Goal: Task Accomplishment & Management: Use online tool/utility

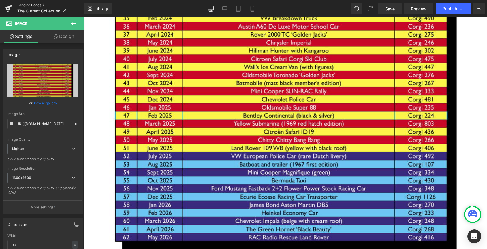
click at [35, 4] on link "Landing Pages" at bounding box center [50, 5] width 66 height 5
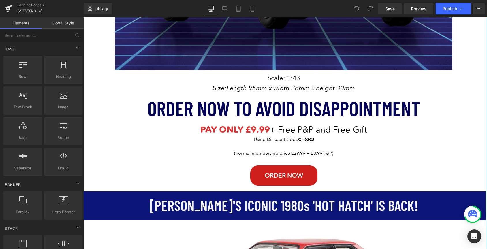
scroll to position [333, 0]
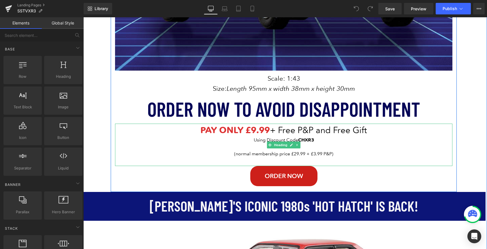
click at [305, 141] on strong "XR3" at bounding box center [309, 139] width 9 height 5
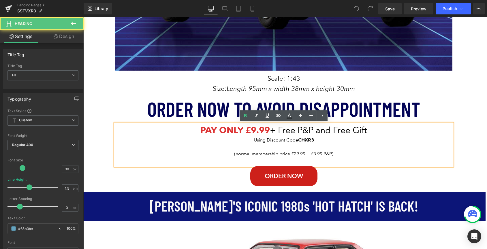
click at [305, 141] on div "Using Discount Code CH XR3" at bounding box center [283, 140] width 337 height 7
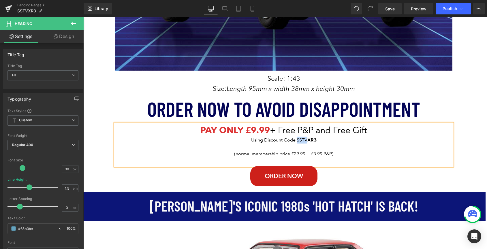
drag, startPoint x: 307, startPoint y: 142, endPoint x: 297, endPoint y: 141, distance: 10.4
click at [297, 141] on div "Using Discount Code SSTV XR3" at bounding box center [283, 140] width 337 height 7
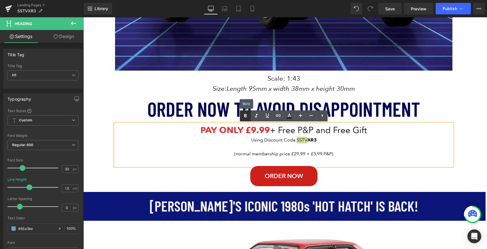
click at [246, 118] on icon at bounding box center [245, 115] width 7 height 7
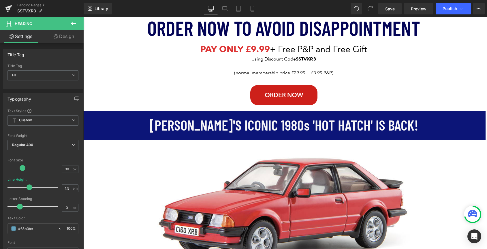
scroll to position [416, 0]
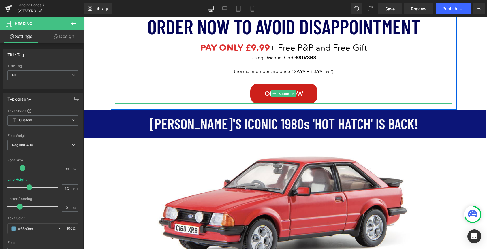
click at [259, 95] on link "Order NOW" at bounding box center [283, 94] width 67 height 20
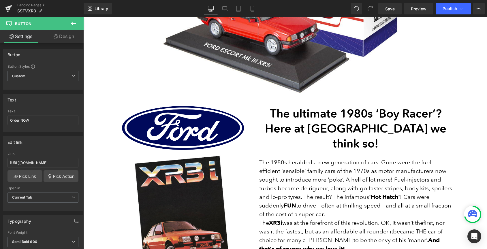
scroll to position [917, 0]
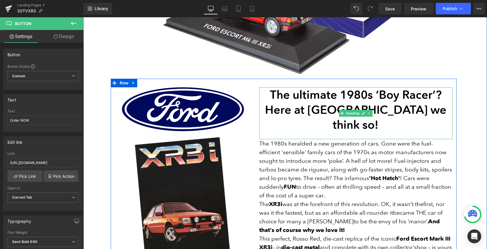
click at [379, 110] on span "Here at Corgi we think so!" at bounding box center [355, 117] width 181 height 29
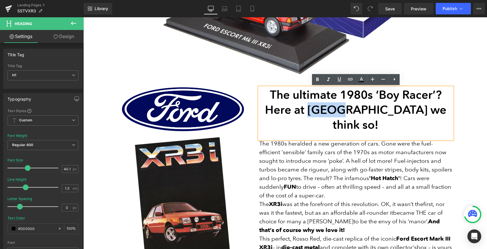
drag, startPoint x: 379, startPoint y: 110, endPoint x: 352, endPoint y: 113, distance: 27.0
click at [352, 113] on span "Here at Corgi we think so!" at bounding box center [355, 117] width 181 height 29
paste div
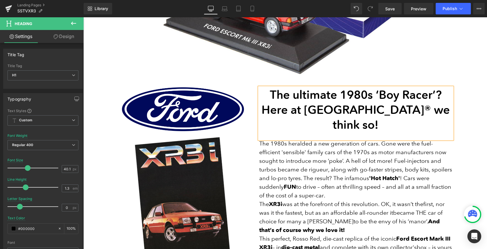
click at [310, 112] on span "Here at CORGI® we think so!" at bounding box center [355, 117] width 188 height 29
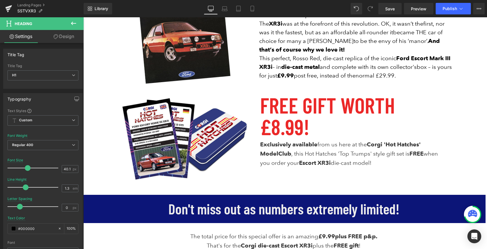
scroll to position [1106, 0]
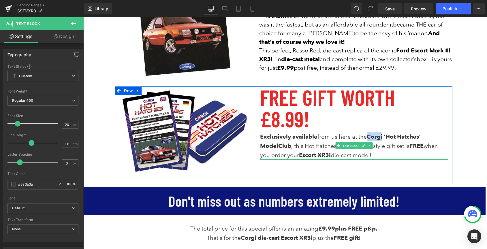
drag, startPoint x: 385, startPoint y: 116, endPoint x: 371, endPoint y: 117, distance: 14.2
click at [371, 133] on span "Corgi 'Hot Hatches' Model" at bounding box center [340, 141] width 161 height 16
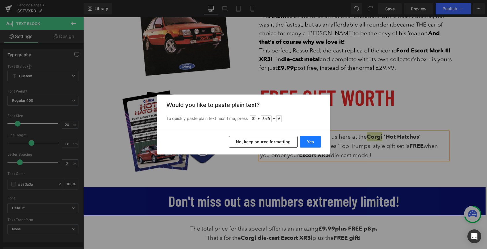
click at [311, 141] on button "Yes" at bounding box center [310, 142] width 21 height 12
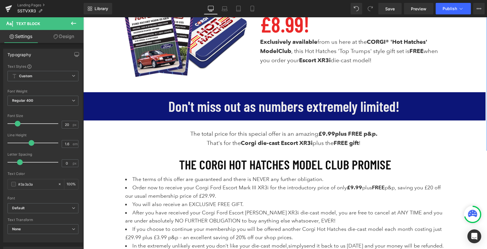
scroll to position [1203, 0]
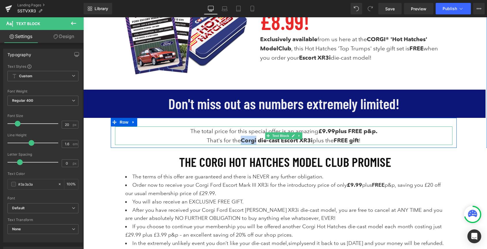
drag, startPoint x: 255, startPoint y: 141, endPoint x: 241, endPoint y: 142, distance: 14.8
click at [241, 142] on strong "Corgi die-cast" at bounding box center [260, 140] width 39 height 7
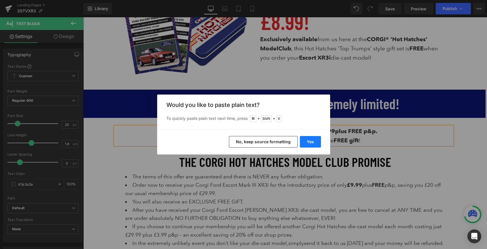
click at [309, 141] on button "Yes" at bounding box center [310, 142] width 21 height 12
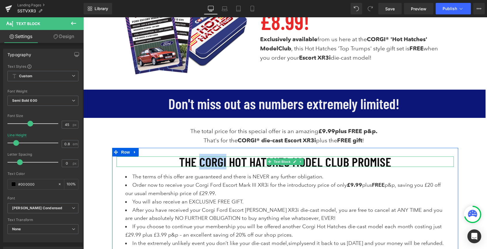
drag, startPoint x: 227, startPoint y: 162, endPoint x: 202, endPoint y: 164, distance: 24.3
click at [202, 164] on font "THE CORGI HOT HATCHES MODEL CLUB PROMISE" at bounding box center [285, 162] width 212 height 16
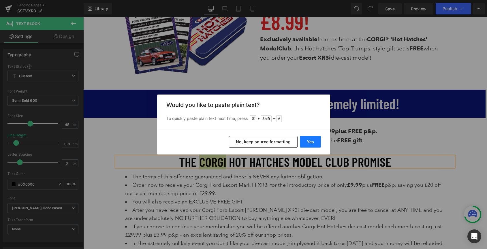
click at [310, 143] on button "Yes" at bounding box center [310, 142] width 21 height 12
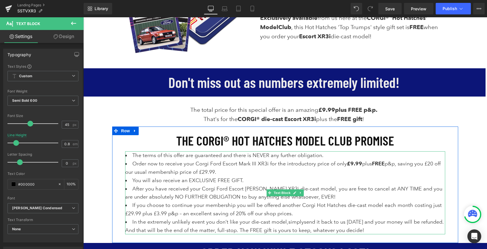
scroll to position [1232, 0]
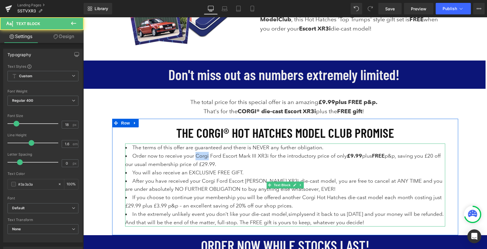
drag, startPoint x: 208, startPoint y: 158, endPoint x: 195, endPoint y: 157, distance: 13.0
click at [195, 157] on span "Order now to receive your Corgi Ford Escort Mark III XR3i for the introductory …" at bounding box center [282, 160] width 315 height 14
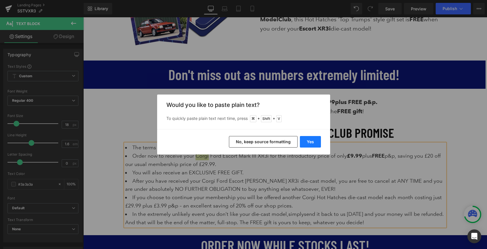
click at [313, 142] on button "Yes" at bounding box center [310, 142] width 21 height 12
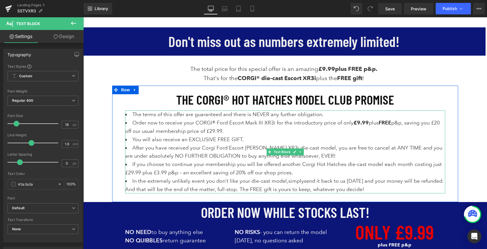
scroll to position [1268, 0]
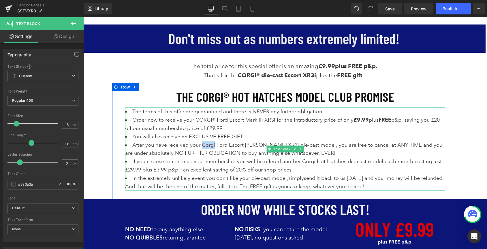
drag, startPoint x: 214, startPoint y: 146, endPoint x: 201, endPoint y: 146, distance: 13.3
click at [201, 146] on span "After you have received your Corgi Ford Escort Mark III XR3i die-cast model, yo…" at bounding box center [283, 149] width 317 height 14
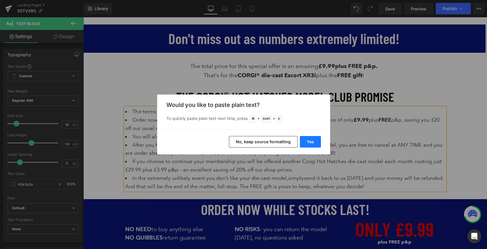
click at [310, 140] on button "Yes" at bounding box center [310, 142] width 21 height 12
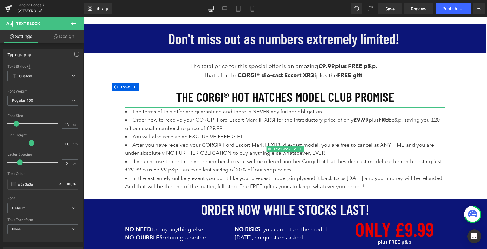
scroll to position [1285, 0]
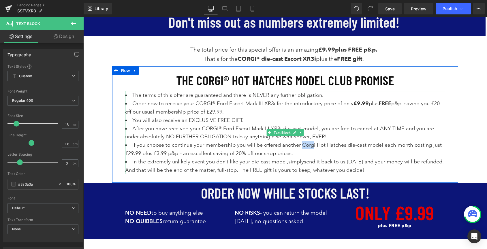
drag, startPoint x: 314, startPoint y: 146, endPoint x: 303, endPoint y: 147, distance: 10.7
click at [303, 147] on li "If you choose to continue your membership you will be offered another Corgi Hot…" at bounding box center [285, 149] width 320 height 17
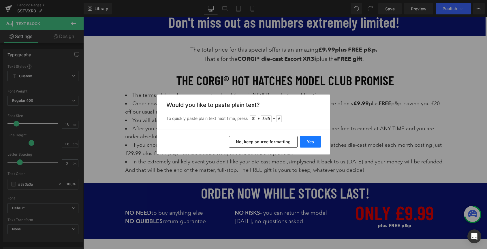
click at [303, 142] on button "Yes" at bounding box center [310, 142] width 21 height 12
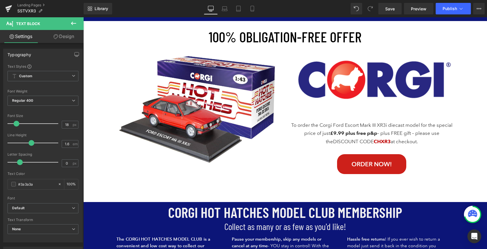
scroll to position [1505, 0]
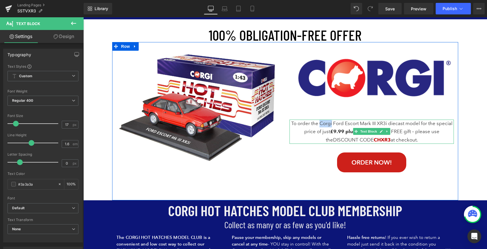
drag, startPoint x: 331, startPoint y: 125, endPoint x: 320, endPoint y: 125, distance: 11.5
click at [320, 125] on p "To order the Corgi Ford Escort Mark III XR3i diecast model for the special pric…" at bounding box center [371, 132] width 164 height 24
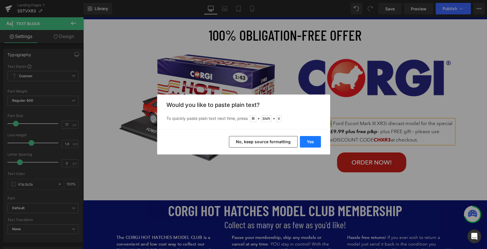
click at [313, 139] on button "Yes" at bounding box center [310, 142] width 21 height 12
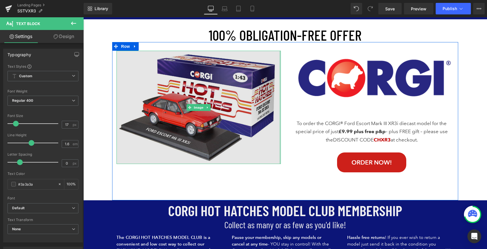
scroll to position [1516, 0]
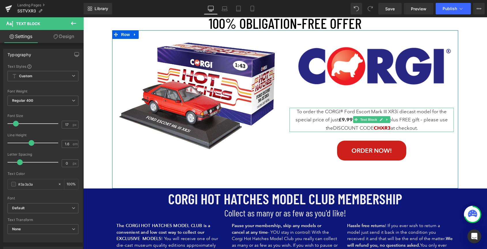
click at [380, 129] on font "CHXR3" at bounding box center [382, 128] width 17 height 6
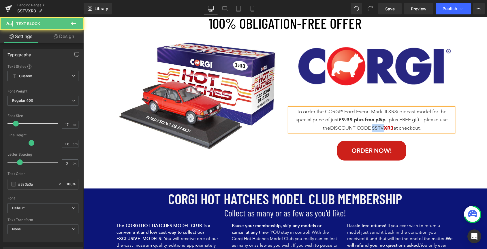
drag, startPoint x: 383, startPoint y: 129, endPoint x: 373, endPoint y: 130, distance: 10.4
click at [373, 130] on p "To order the CORGI® Ford Escort Mark III XR3i diecast model for the special pri…" at bounding box center [371, 120] width 164 height 24
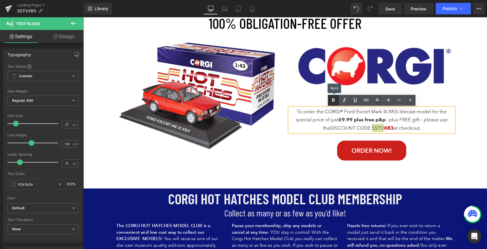
click at [331, 101] on icon at bounding box center [333, 100] width 7 height 7
click at [378, 102] on icon at bounding box center [376, 102] width 5 height 1
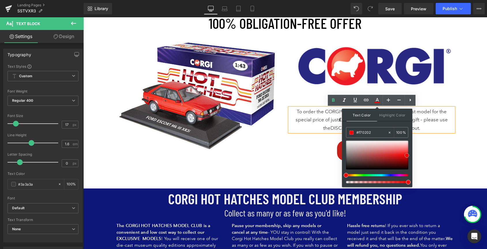
click at [407, 155] on div at bounding box center [377, 155] width 62 height 29
click at [427, 130] on p "To order the CORGI® Ford Escort Mark III XR3i diecast model for the special pri…" at bounding box center [371, 120] width 164 height 24
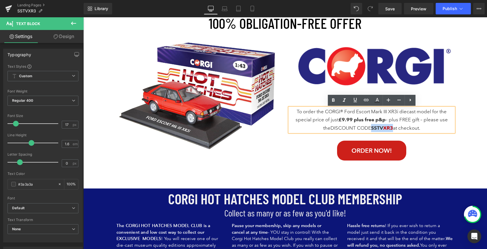
drag, startPoint x: 392, startPoint y: 128, endPoint x: 372, endPoint y: 129, distance: 20.2
click at [372, 129] on p "To order the CORGI® Ford Escort Mark III XR3i diecast model for the special pri…" at bounding box center [371, 120] width 164 height 24
click at [377, 98] on icon at bounding box center [377, 99] width 3 height 3
type input "#3a3a3a"
type input "100"
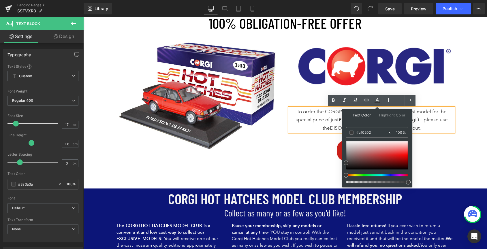
click at [406, 158] on div at bounding box center [377, 155] width 62 height 29
type input "#fc2a2a"
click at [407, 153] on div at bounding box center [377, 155] width 62 height 29
click at [407, 153] on link at bounding box center [407, 153] width 0 height 0
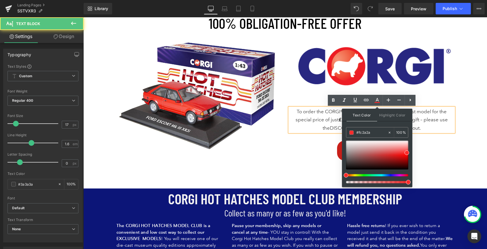
click at [427, 128] on p "To order the CORGI® Ford Escort Mark III XR3i diecast model for the special pri…" at bounding box center [371, 120] width 164 height 24
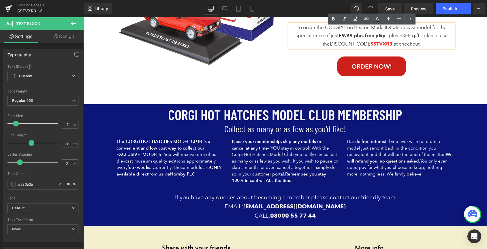
scroll to position [1601, 0]
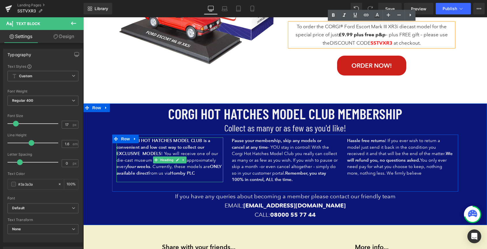
click at [174, 152] on span "! You will receive one of our die-cast museum quality editions approximately ev…" at bounding box center [166, 160] width 101 height 18
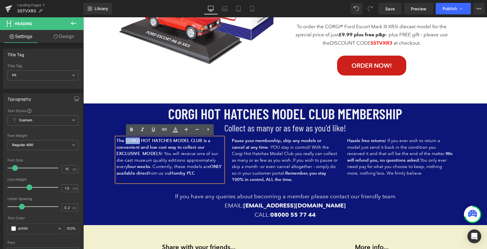
drag, startPoint x: 139, startPoint y: 142, endPoint x: 126, endPoint y: 142, distance: 13.0
click at [126, 142] on span "The CORGI HOT HATCHES MODEL CLUB is a convenient and low cost way to collect ou…" at bounding box center [168, 157] width 105 height 38
paste div
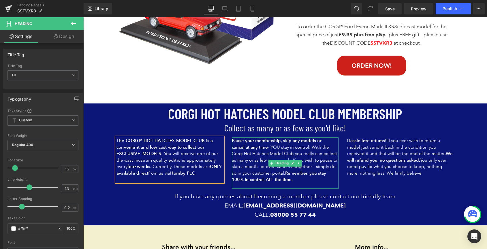
click at [317, 159] on span "- YOU stay in control! With the Corgi Hot Hatches Model Club you really can col…" at bounding box center [285, 159] width 106 height 31
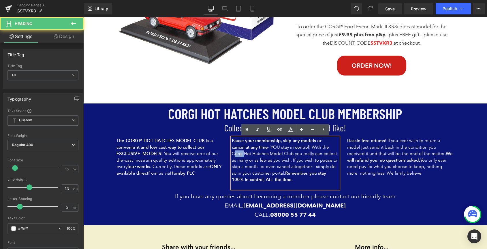
drag, startPoint x: 321, startPoint y: 148, endPoint x: 311, endPoint y: 148, distance: 10.1
click at [311, 148] on span "- YOU stay in control! With the Corgi Hot Hatches Model Club you really can col…" at bounding box center [285, 159] width 106 height 31
paste div
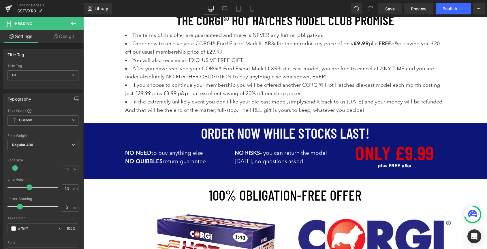
scroll to position [1340, 0]
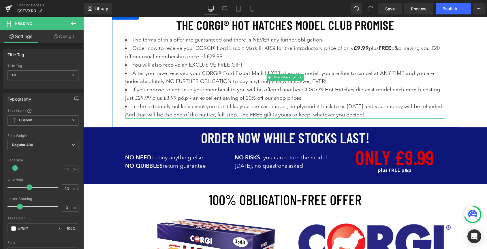
click at [322, 92] on li "If you choose to continue your membership you will be offered another CORGI®i H…" at bounding box center [285, 94] width 320 height 17
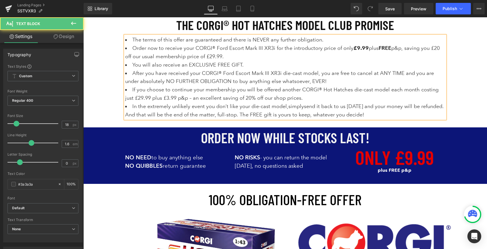
click at [256, 98] on li "If you choose to continue your membership you will be offered another CORGI® Ho…" at bounding box center [285, 94] width 320 height 17
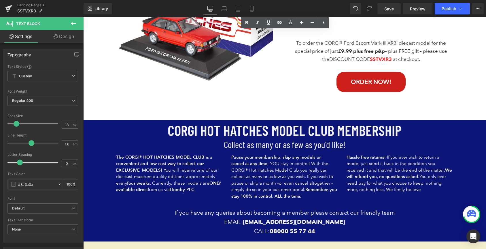
scroll to position [1548, 0]
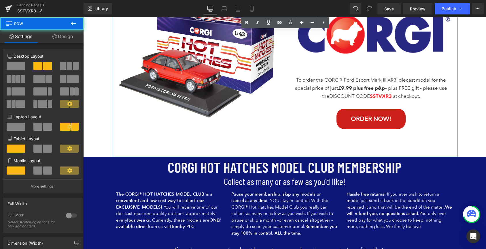
click at [424, 138] on div "Image To order the CORGI® Ford Escort Mark III XR3i diecast model for the speci…" at bounding box center [371, 82] width 173 height 150
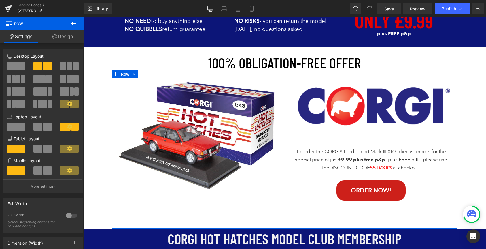
scroll to position [1467, 0]
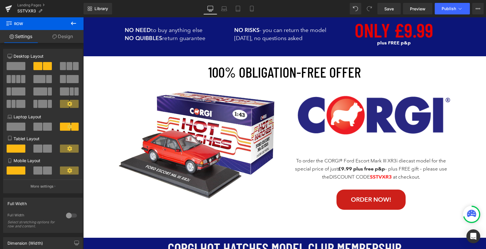
click at [73, 21] on icon at bounding box center [73, 23] width 7 height 7
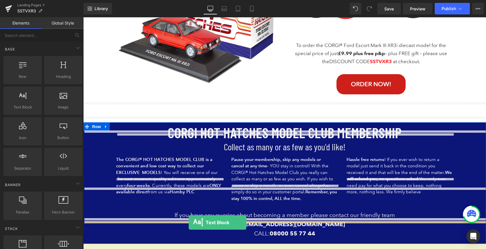
scroll to position [1605, 0]
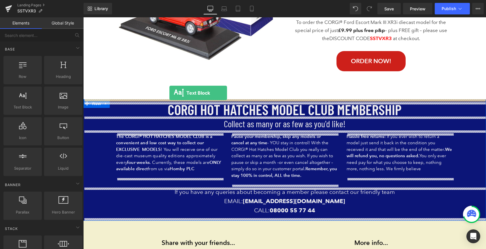
drag, startPoint x: 108, startPoint y: 122, endPoint x: 168, endPoint y: 93, distance: 66.5
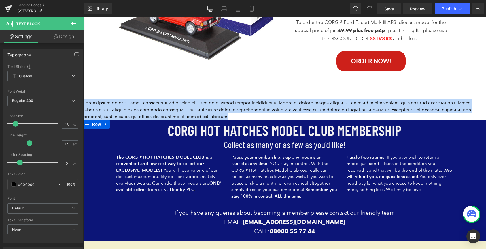
drag, startPoint x: 232, startPoint y: 116, endPoint x: 82, endPoint y: 103, distance: 150.5
paste div
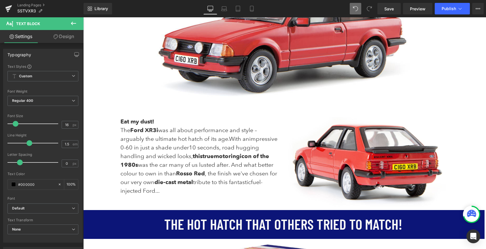
scroll to position [142, 0]
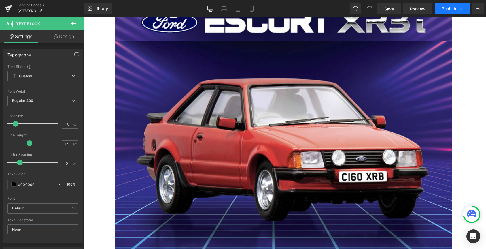
click at [444, 10] on span "Publish" at bounding box center [449, 8] width 14 height 5
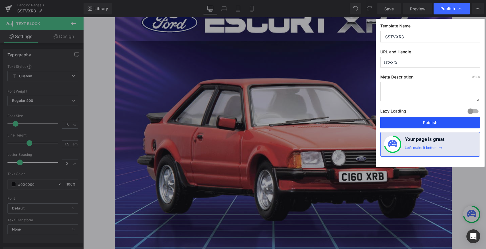
click at [425, 121] on button "Publish" at bounding box center [430, 123] width 100 height 12
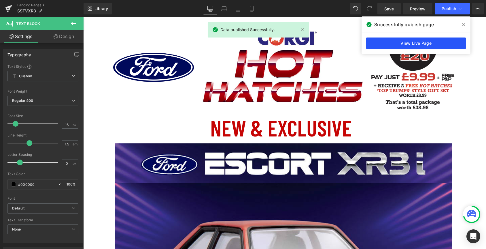
click at [393, 39] on link "View Live Page" at bounding box center [416, 43] width 100 height 12
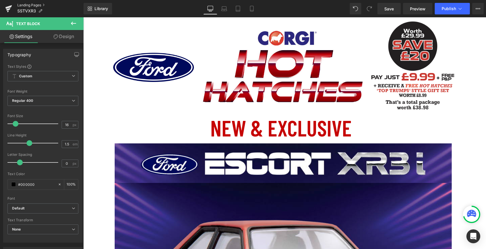
click at [28, 5] on link "Landing Pages" at bounding box center [50, 5] width 66 height 5
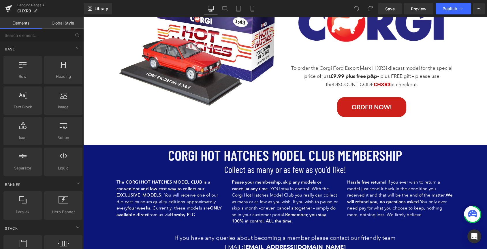
scroll to position [1560, 0]
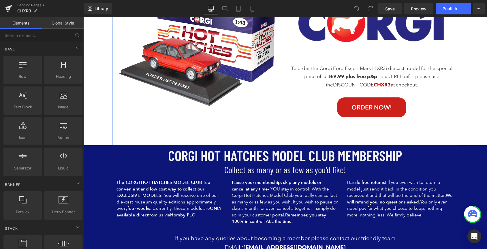
click at [424, 136] on div "Image To order the Corgi Ford Escort Mark III XR3i diecast model for the specia…" at bounding box center [371, 71] width 173 height 150
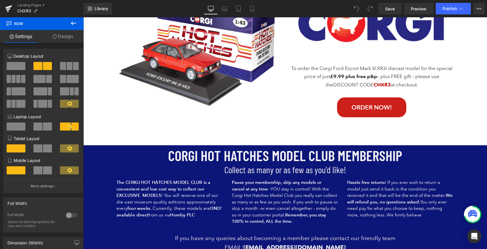
click at [73, 24] on icon at bounding box center [73, 23] width 7 height 7
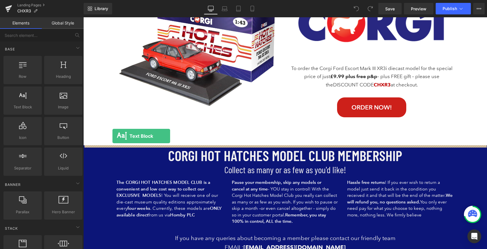
drag, startPoint x: 114, startPoint y: 125, endPoint x: 112, endPoint y: 136, distance: 10.8
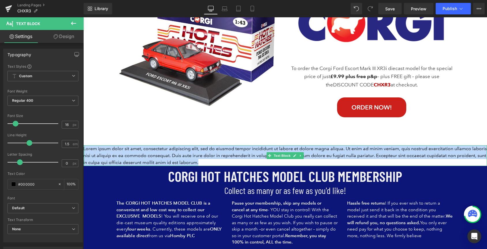
drag, startPoint x: 206, startPoint y: 162, endPoint x: 84, endPoint y: 148, distance: 122.1
click at [84, 148] on div "Lorem ipsum dolor sit amet, consectetur adipiscing elit, sed do eiusmod tempor …" at bounding box center [285, 155] width 404 height 21
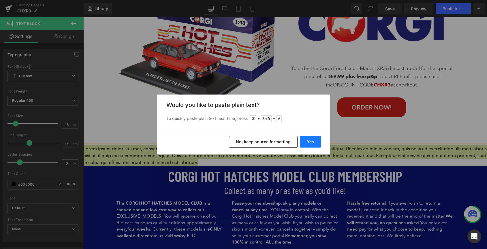
click at [316, 142] on button "Yes" at bounding box center [310, 142] width 21 height 12
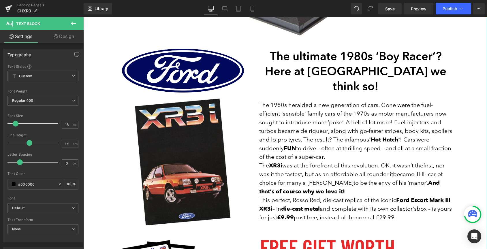
scroll to position [961, 0]
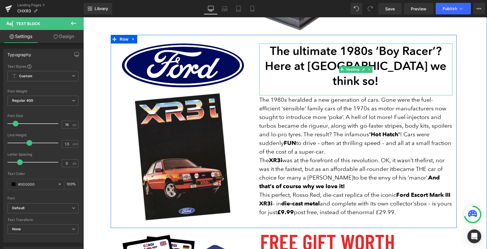
click at [381, 68] on span "Here at Corgi we think so!" at bounding box center [355, 73] width 181 height 29
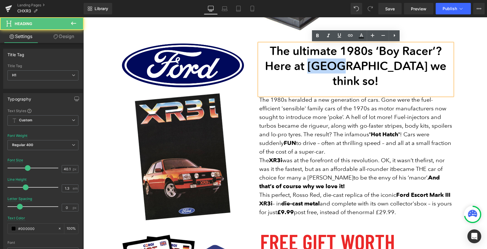
drag, startPoint x: 378, startPoint y: 69, endPoint x: 352, endPoint y: 69, distance: 26.5
click at [352, 69] on span "Here at Corgi we think so!" at bounding box center [355, 73] width 181 height 29
paste div
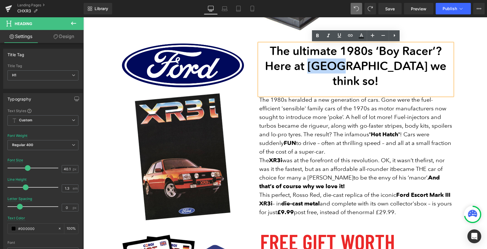
drag, startPoint x: 378, startPoint y: 67, endPoint x: 352, endPoint y: 68, distance: 26.2
click at [352, 68] on span "Here at Corgi we think so!" at bounding box center [355, 73] width 181 height 29
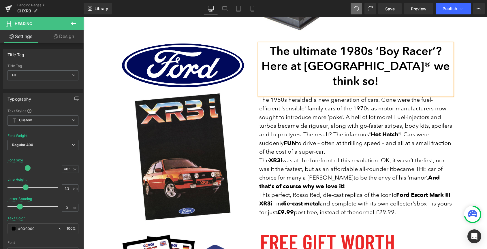
click at [309, 69] on span "Here at CORGI® we think so!" at bounding box center [355, 73] width 188 height 29
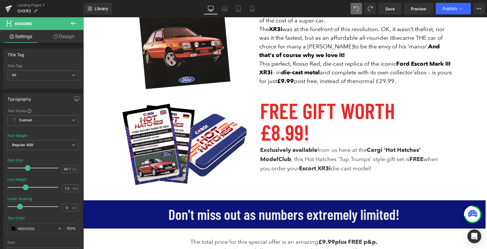
scroll to position [1097, 0]
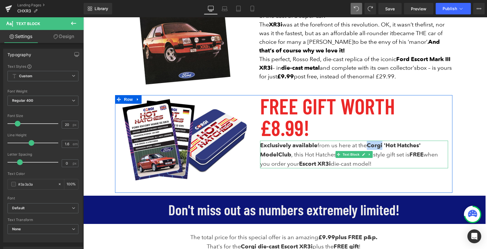
drag, startPoint x: 385, startPoint y: 125, endPoint x: 371, endPoint y: 127, distance: 14.5
click at [371, 142] on span "Corgi 'Hot Hatches' Model" at bounding box center [340, 150] width 161 height 16
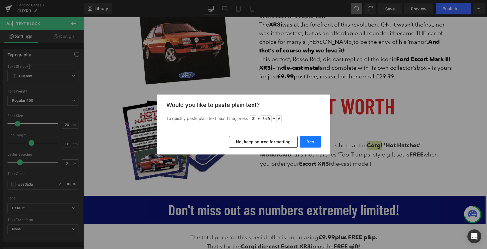
click at [309, 143] on button "Yes" at bounding box center [310, 142] width 21 height 12
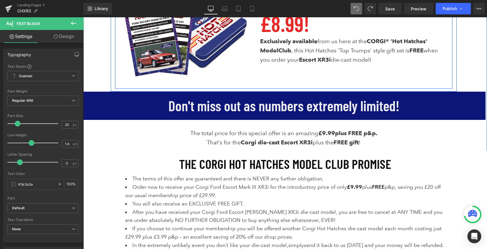
scroll to position [1201, 0]
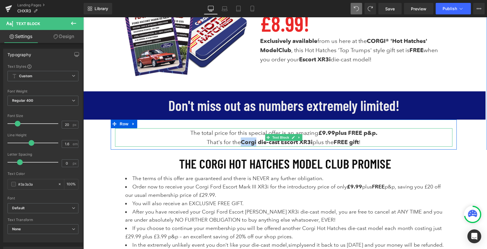
drag, startPoint x: 255, startPoint y: 144, endPoint x: 242, endPoint y: 144, distance: 13.6
click at [242, 144] on strong "Corgi die-cast" at bounding box center [260, 142] width 39 height 7
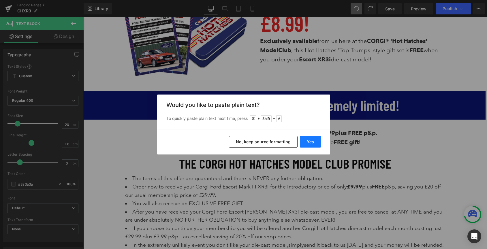
click at [312, 141] on button "Yes" at bounding box center [310, 142] width 21 height 12
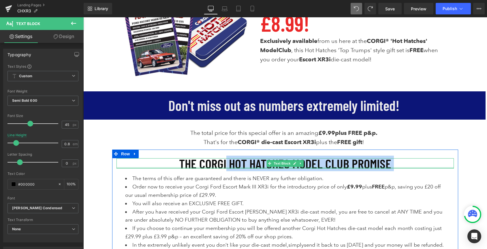
drag, startPoint x: 226, startPoint y: 166, endPoint x: 201, endPoint y: 167, distance: 25.1
click at [201, 167] on div "THE CORGI HOT HATCHES MODEL CLUB PROMISE Text Block" at bounding box center [284, 163] width 337 height 10
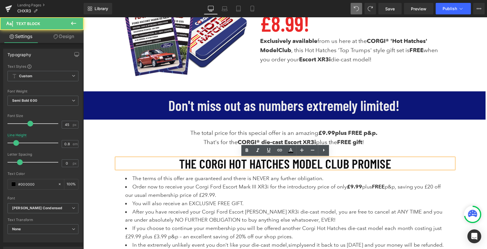
click at [207, 165] on font "THE CORGI HOT HATCHES MODEL CLUB PROMISE" at bounding box center [285, 164] width 212 height 16
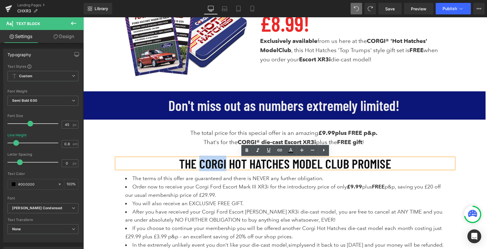
drag, startPoint x: 225, startPoint y: 165, endPoint x: 201, endPoint y: 165, distance: 23.9
click at [201, 165] on font "THE CORGI HOT HATCHES MODEL CLUB PROMISE" at bounding box center [285, 164] width 212 height 16
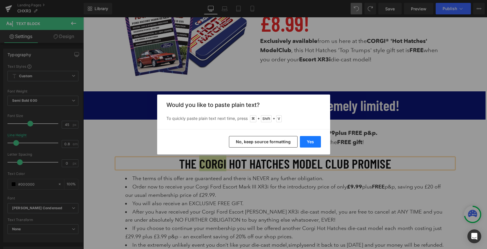
click at [308, 143] on button "Yes" at bounding box center [310, 142] width 21 height 12
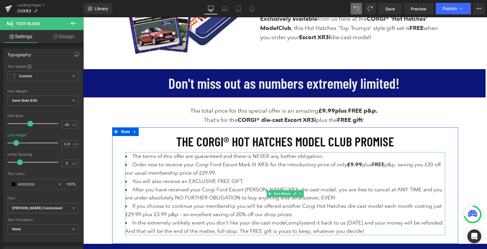
scroll to position [1224, 0]
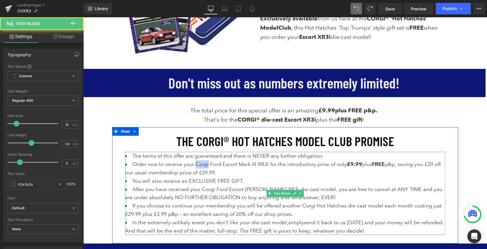
drag, startPoint x: 208, startPoint y: 166, endPoint x: 196, endPoint y: 166, distance: 12.1
click at [196, 166] on span "Order now to receive your Corgi Ford Escort Mark III XR3i for the introductory …" at bounding box center [282, 168] width 315 height 14
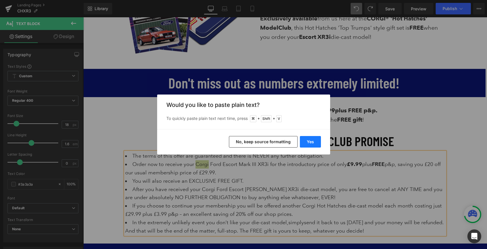
click at [311, 141] on button "Yes" at bounding box center [310, 142] width 21 height 12
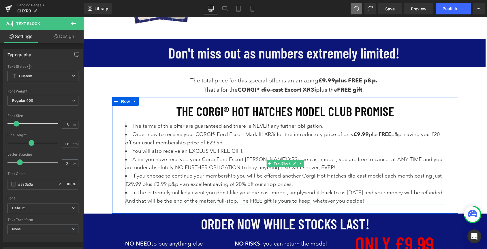
scroll to position [1256, 0]
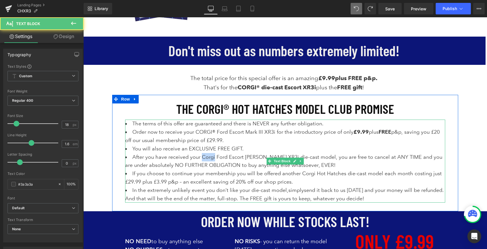
drag, startPoint x: 215, startPoint y: 159, endPoint x: 201, endPoint y: 159, distance: 13.3
click at [201, 159] on span "After you have received your Corgi Ford Escort Mark III XR3i die-cast model, yo…" at bounding box center [283, 161] width 317 height 14
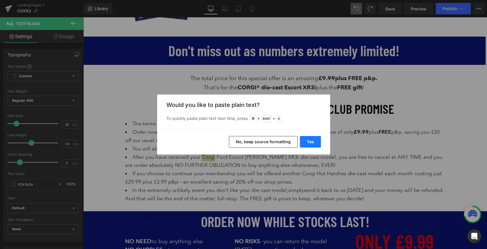
click at [308, 142] on button "Yes" at bounding box center [310, 142] width 21 height 12
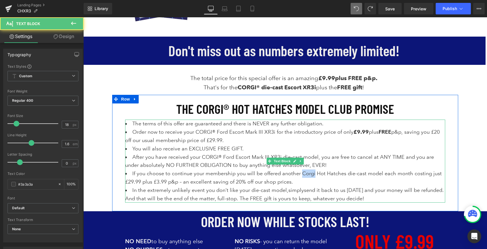
drag, startPoint x: 314, startPoint y: 175, endPoint x: 302, endPoint y: 175, distance: 12.7
click at [302, 175] on li "If you choose to continue your membership you will be offered another Corgi Hot…" at bounding box center [285, 177] width 320 height 17
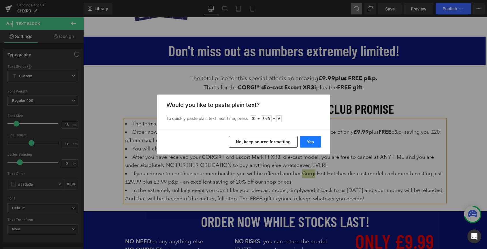
click at [308, 143] on button "Yes" at bounding box center [310, 142] width 21 height 12
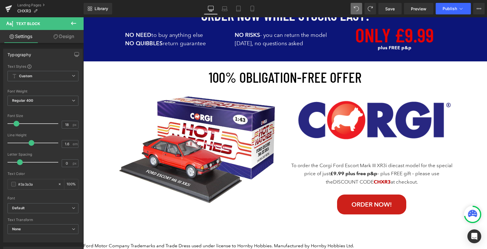
scroll to position [1465, 0]
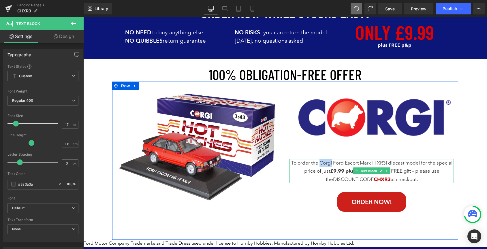
drag, startPoint x: 331, startPoint y: 165, endPoint x: 320, endPoint y: 166, distance: 11.0
click at [320, 166] on p "To order the Corgi Ford Escort Mark III XR3i diecast model for the special pric…" at bounding box center [371, 171] width 164 height 24
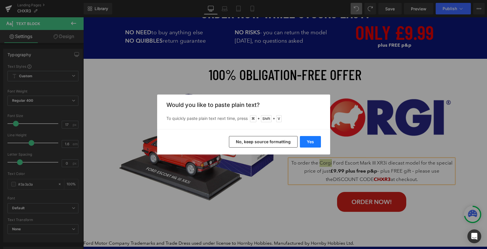
click at [309, 141] on button "Yes" at bounding box center [310, 142] width 21 height 12
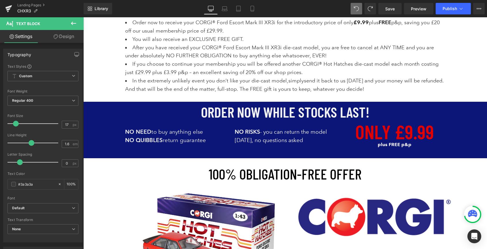
scroll to position [1286, 0]
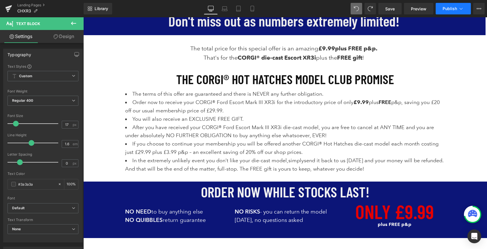
click at [446, 10] on span "Publish" at bounding box center [449, 8] width 14 height 5
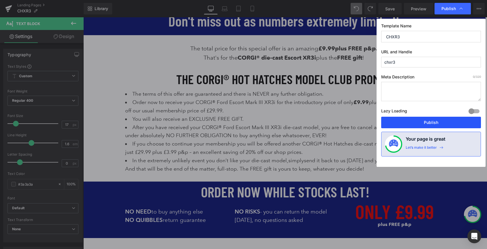
click at [433, 123] on button "Publish" at bounding box center [431, 123] width 100 height 12
